Goal: Find specific page/section: Find specific page/section

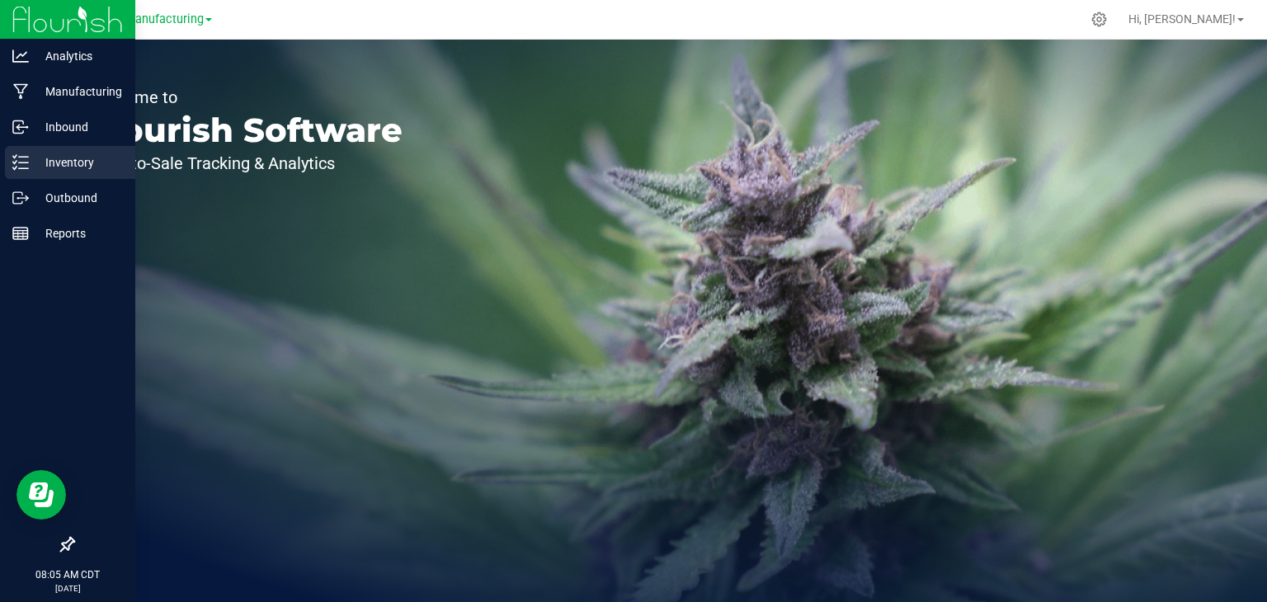
click at [30, 158] on p "Inventory" at bounding box center [78, 163] width 99 height 20
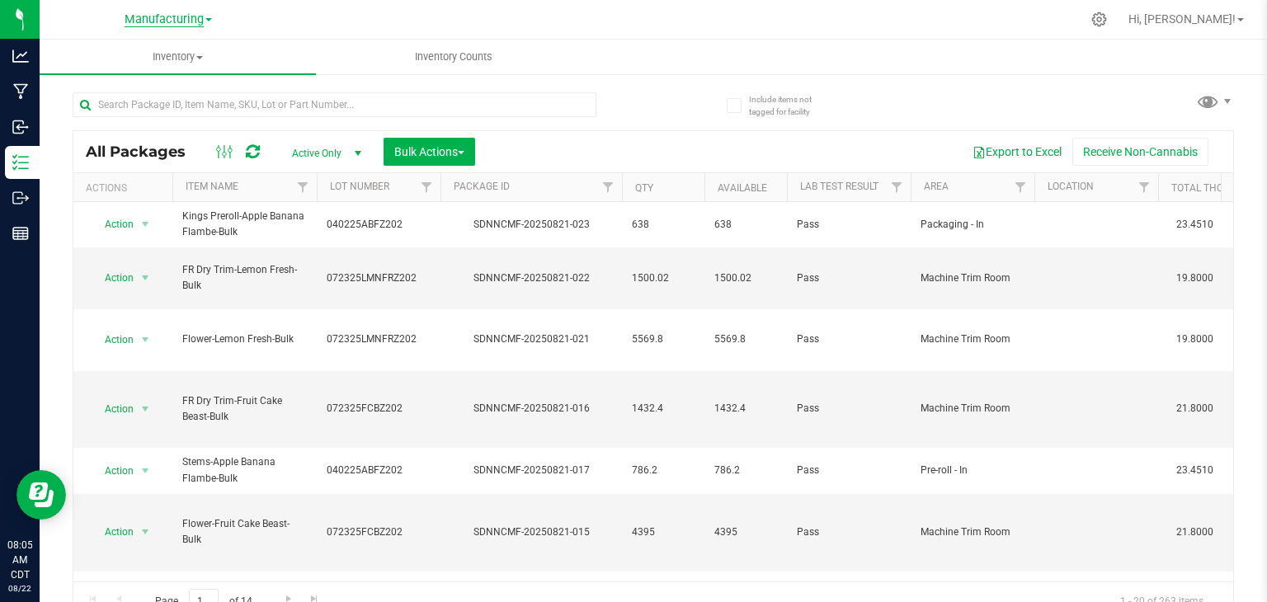
click at [189, 12] on span "Manufacturing" at bounding box center [164, 19] width 79 height 15
click at [152, 95] on link "Retail" at bounding box center [168, 102] width 241 height 22
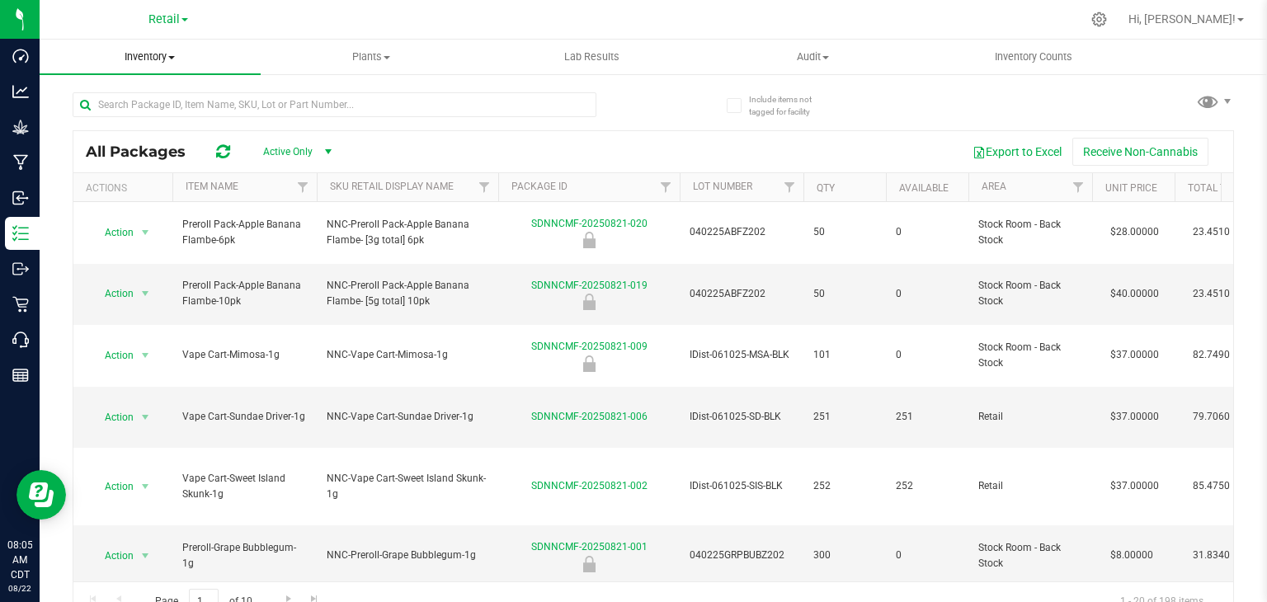
click at [174, 52] on span "Inventory" at bounding box center [150, 56] width 221 height 15
click at [172, 93] on li "All packages" at bounding box center [150, 100] width 221 height 20
click at [175, 104] on input "text" at bounding box center [335, 104] width 524 height 25
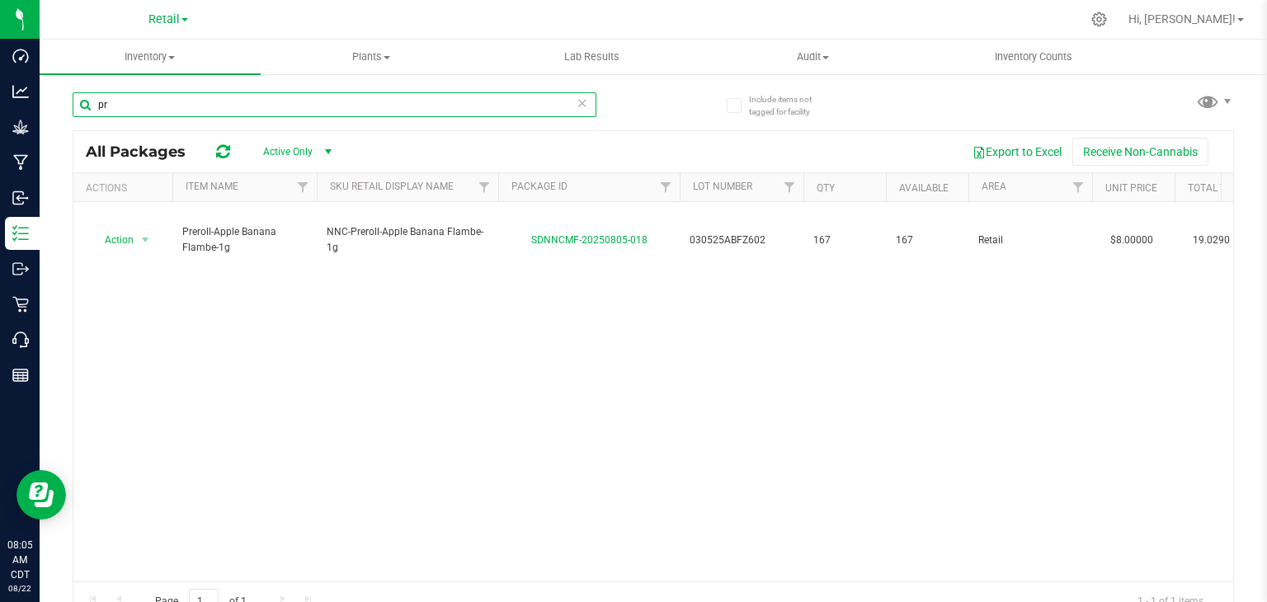
type input "p"
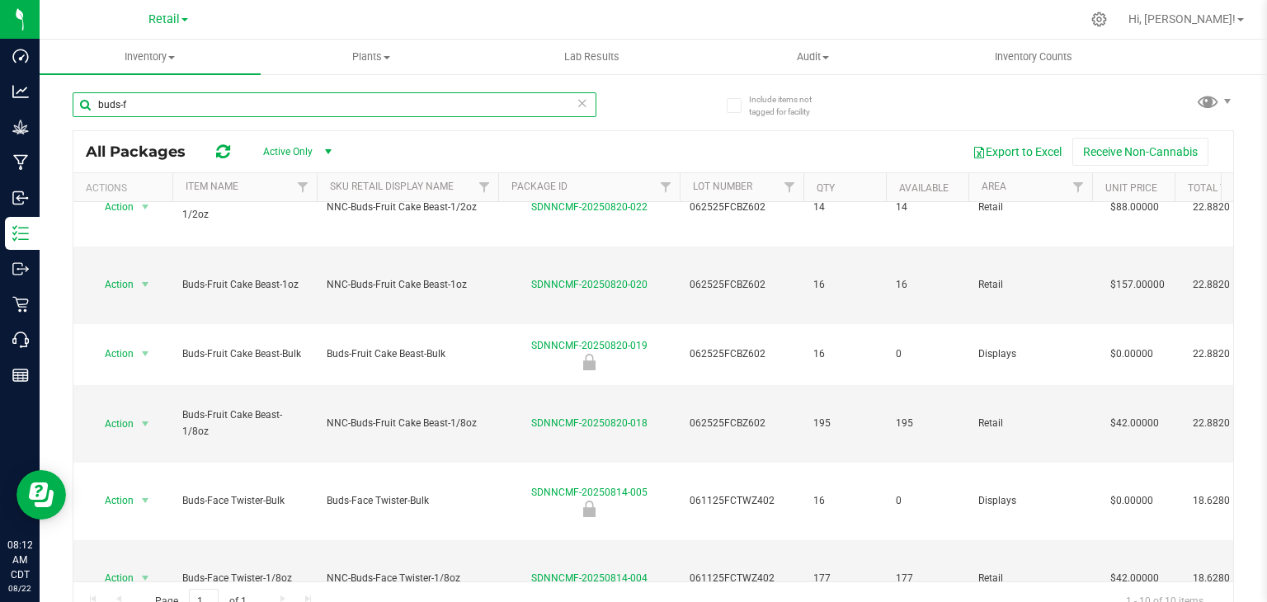
scroll to position [59, 0]
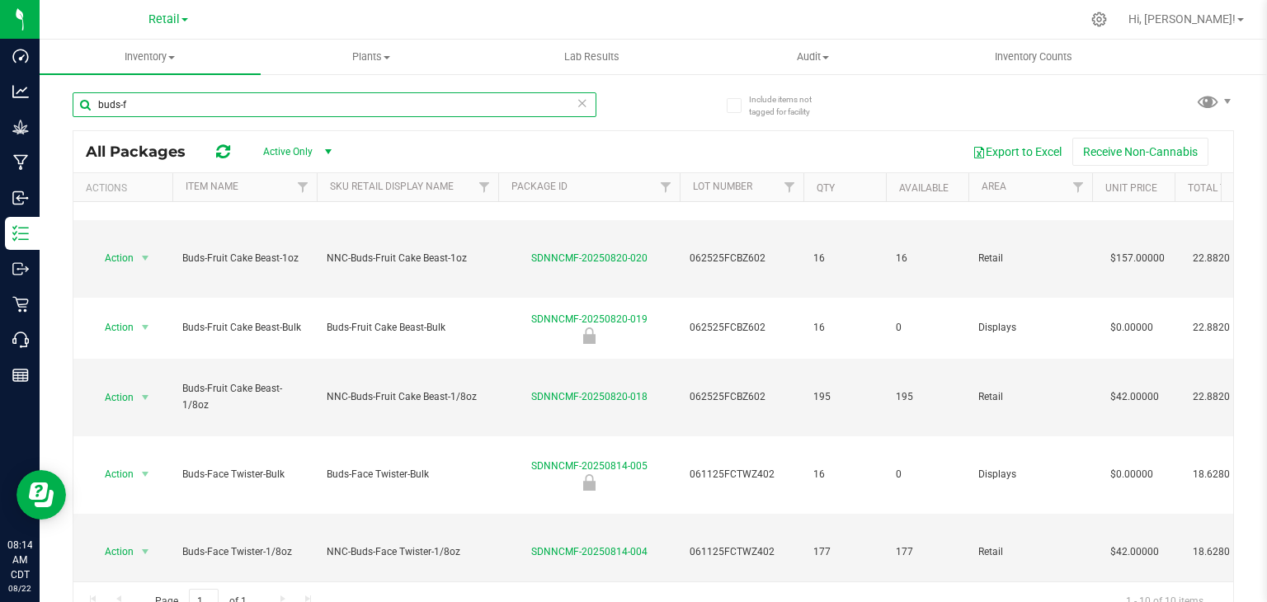
scroll to position [59, 0]
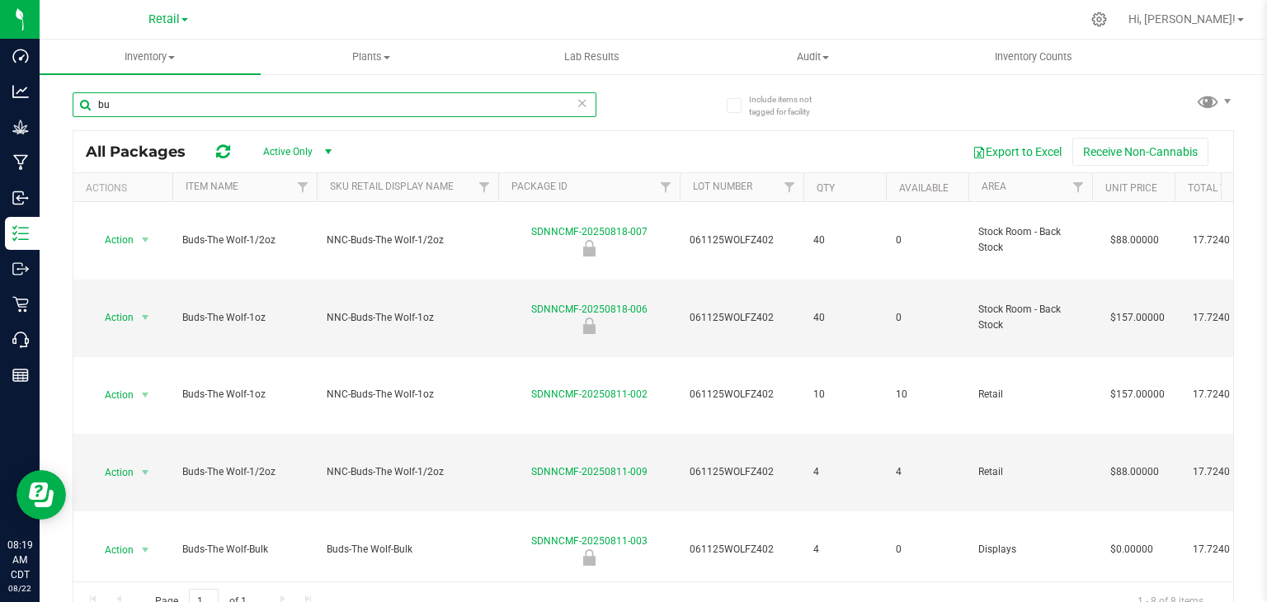
type input "b"
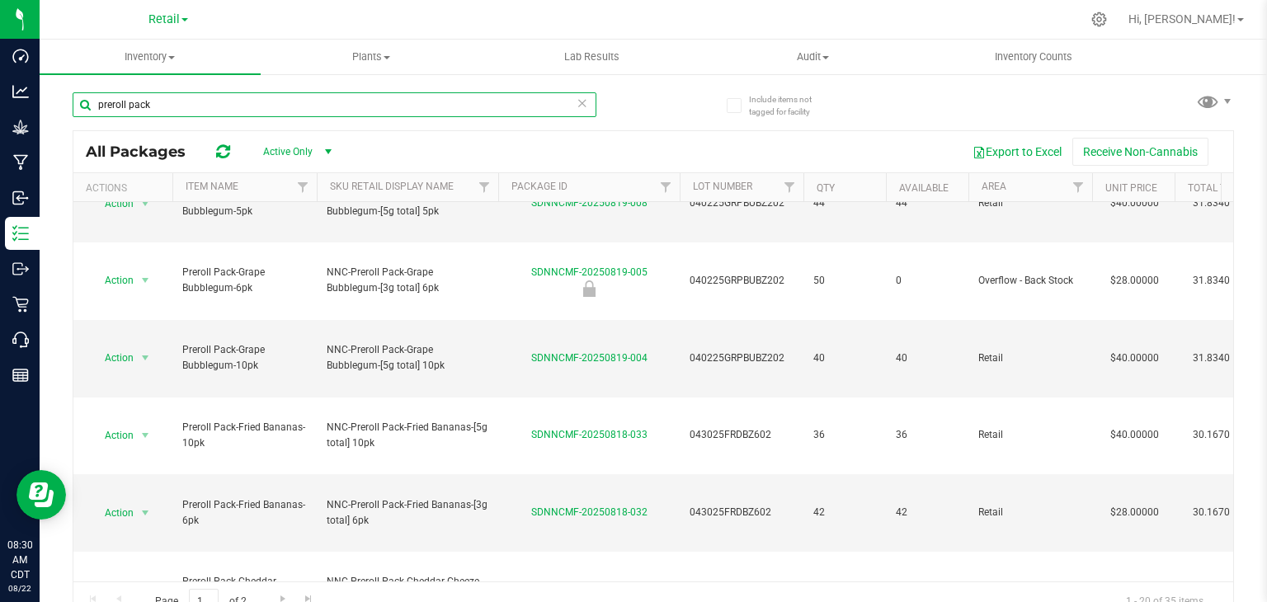
scroll to position [538, 0]
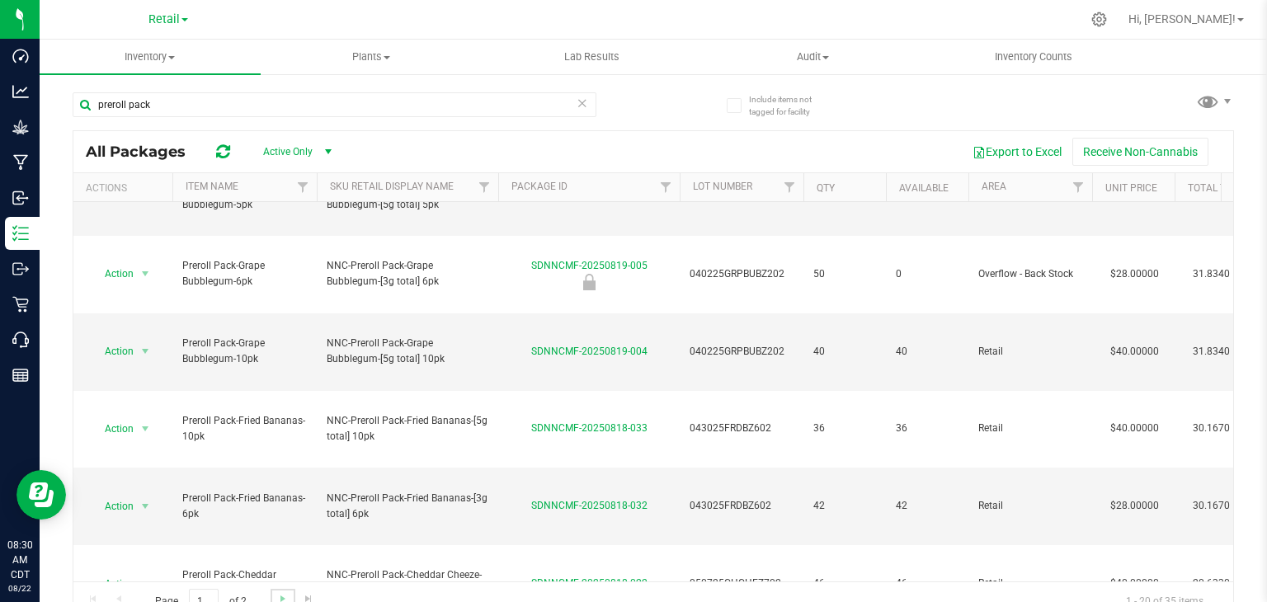
click at [280, 589] on link "Go to the next page" at bounding box center [283, 600] width 24 height 22
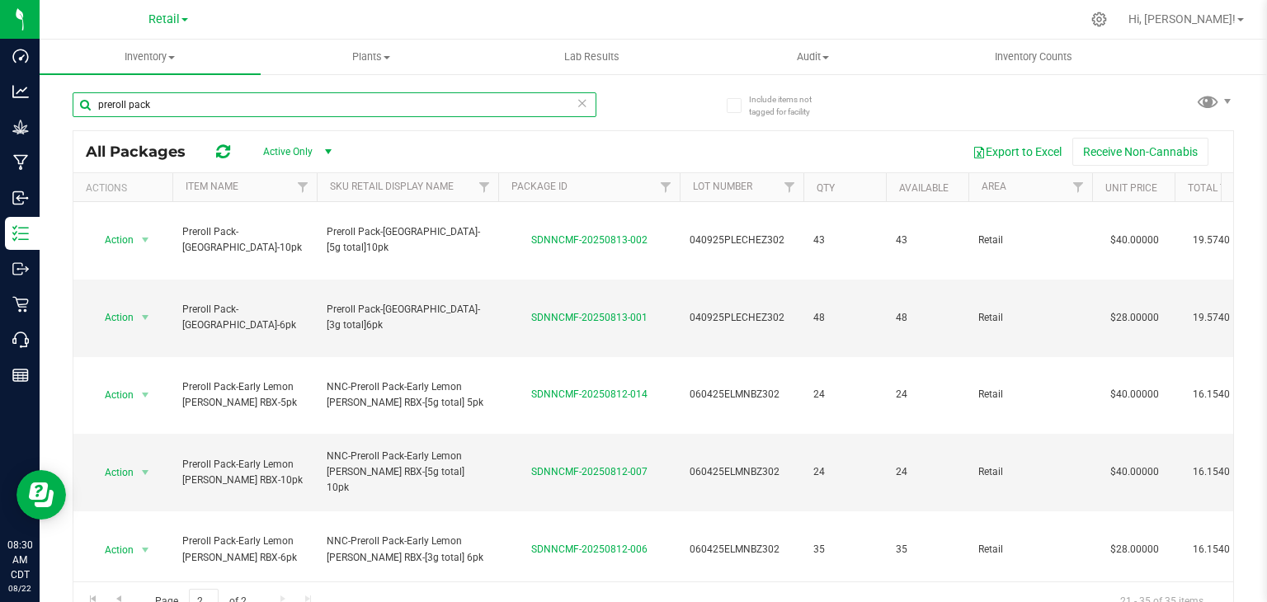
click at [169, 101] on input "preroll pack" at bounding box center [335, 104] width 524 height 25
type input "p"
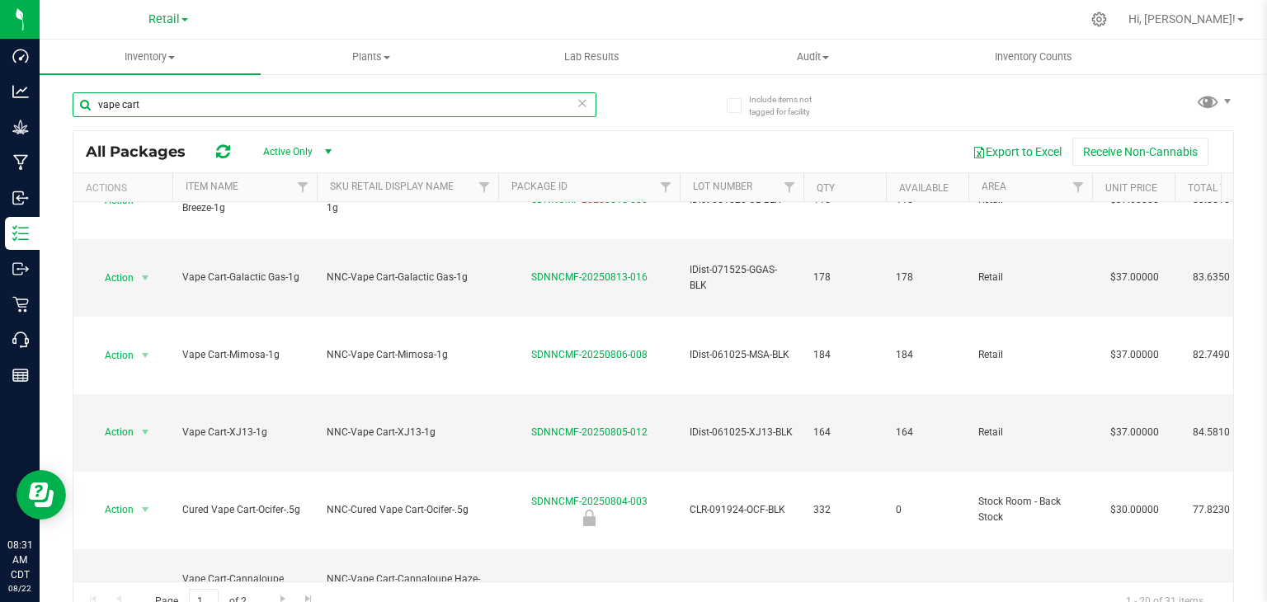
scroll to position [478, 0]
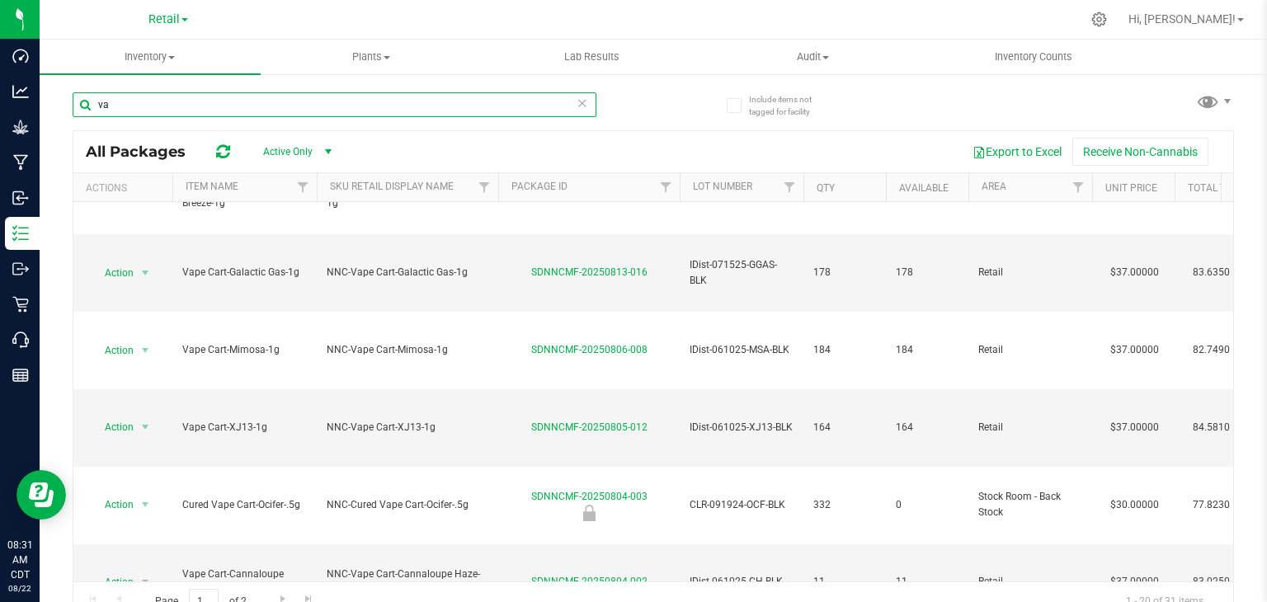
type input "v"
type input "disposable"
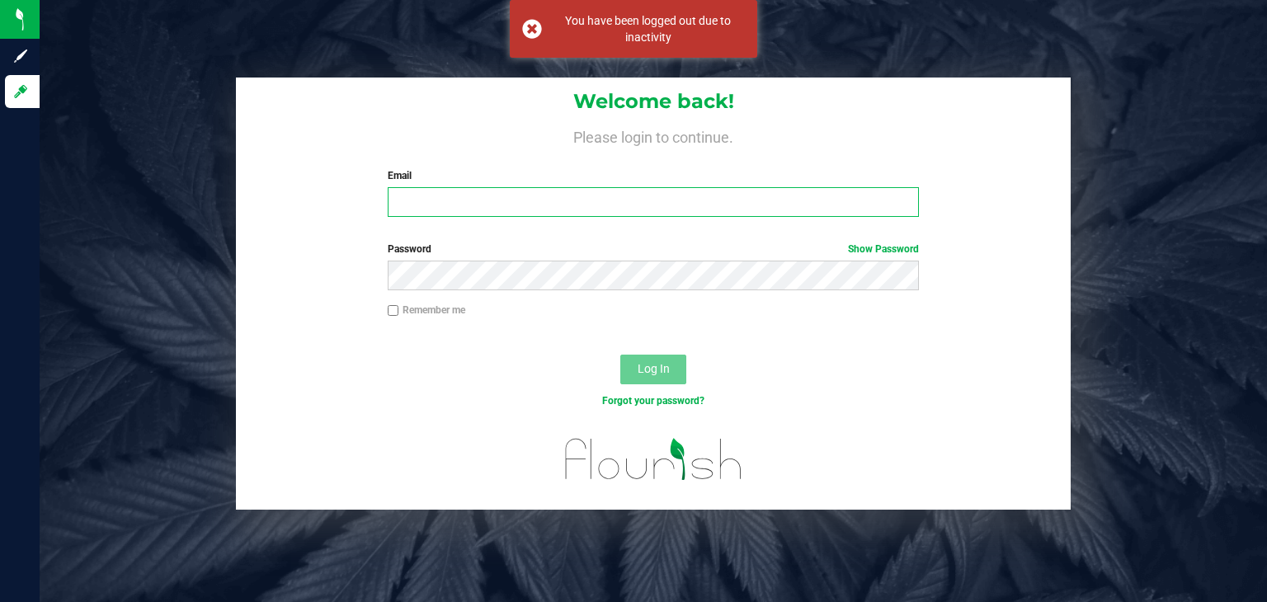
type input "[PERSON_NAME][EMAIL_ADDRESS][PERSON_NAME][DOMAIN_NAME]"
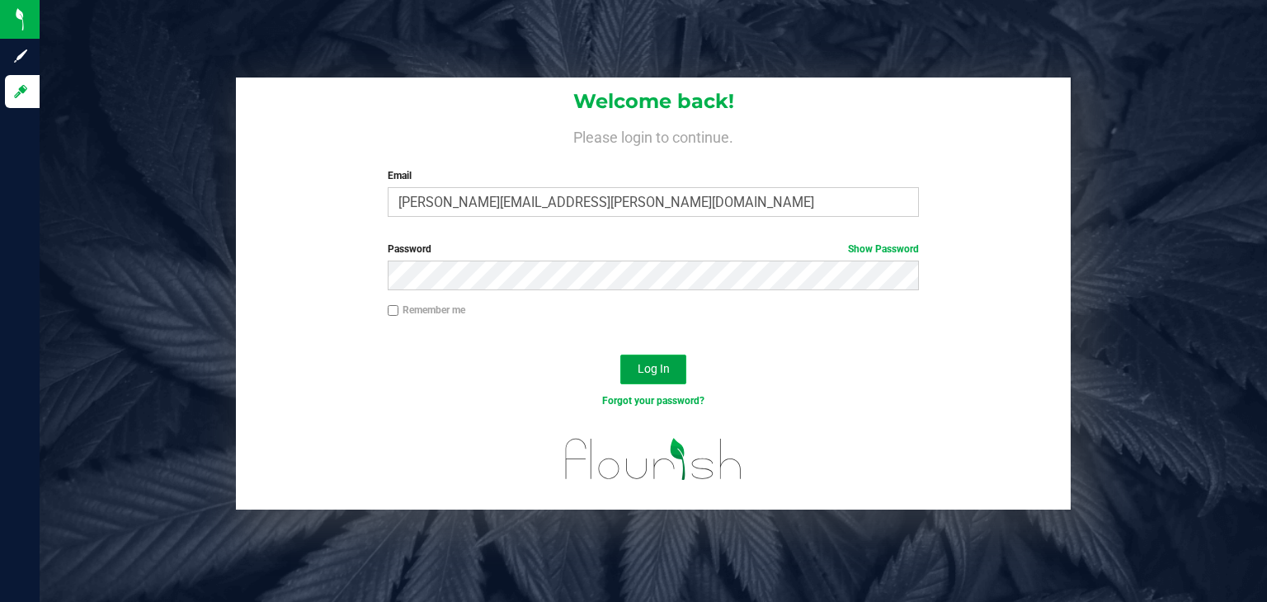
click at [661, 365] on span "Log In" at bounding box center [654, 368] width 32 height 13
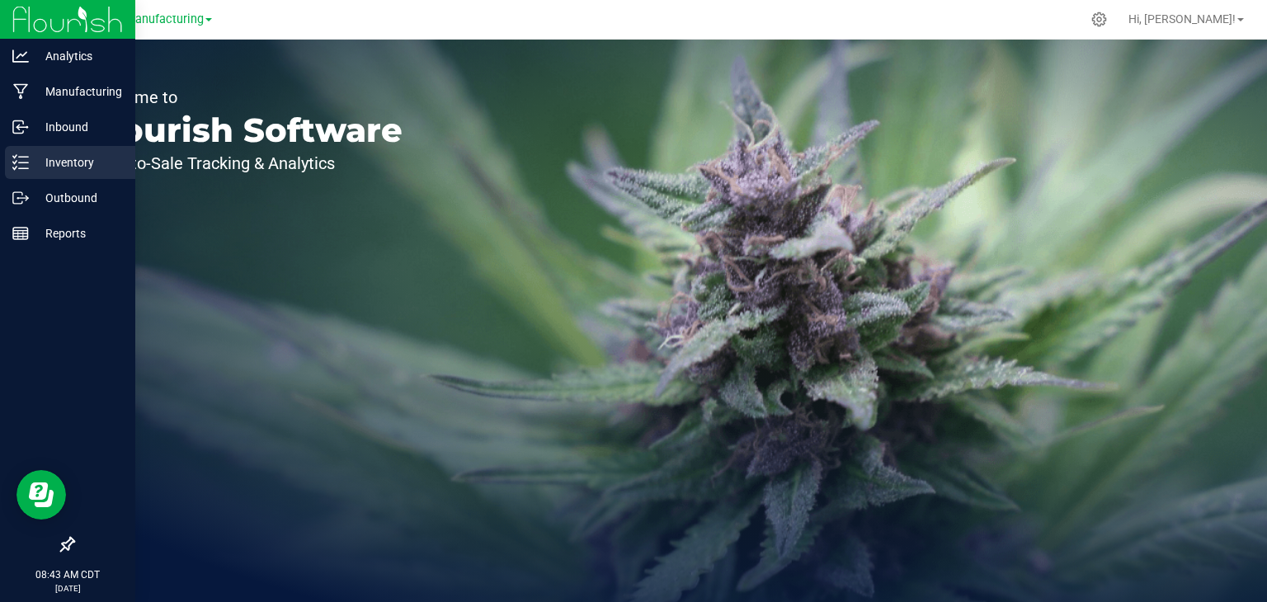
click at [27, 162] on icon at bounding box center [20, 162] width 16 height 16
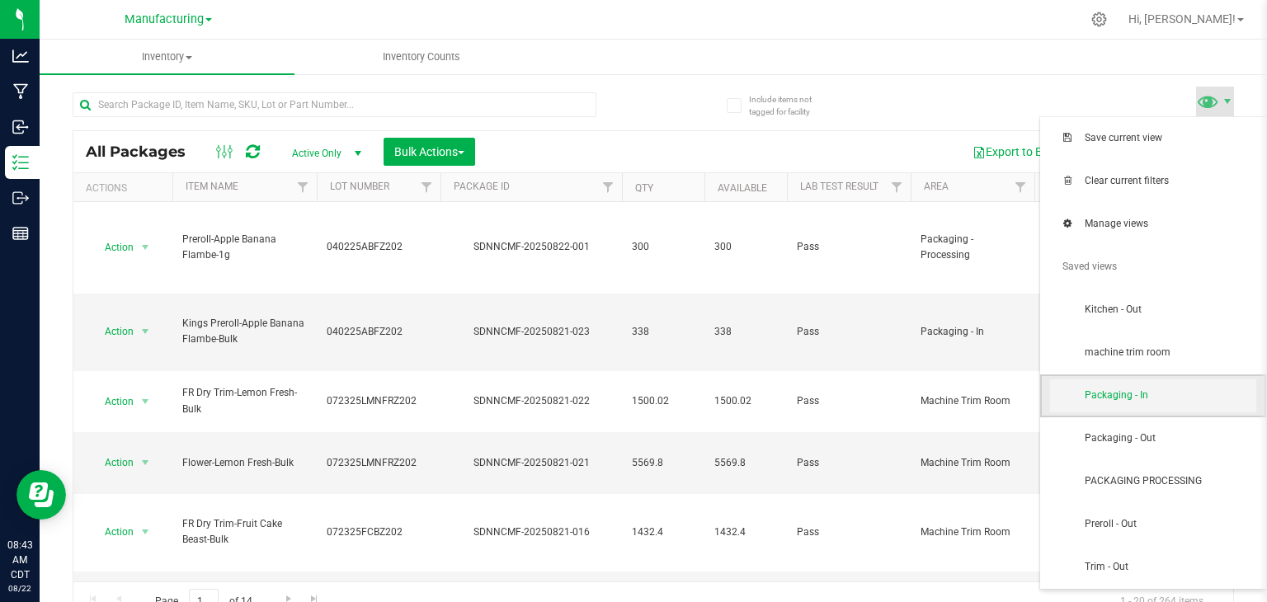
click at [1135, 390] on span "Packaging - In" at bounding box center [1171, 395] width 172 height 14
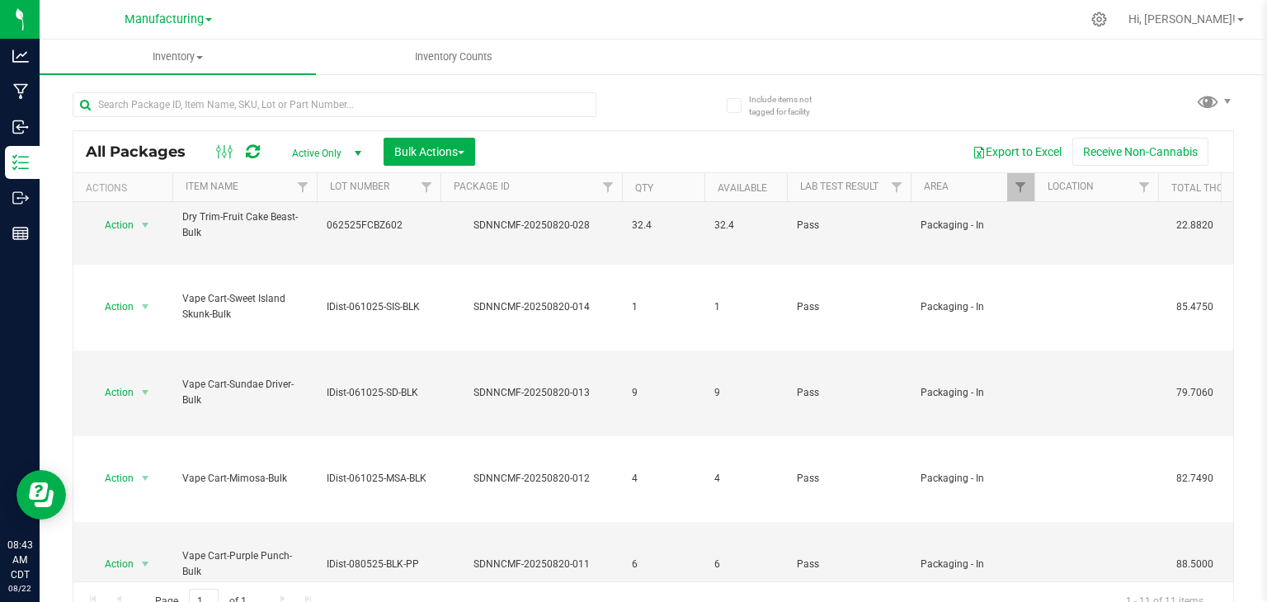
scroll to position [83, 0]
